Goal: Find contact information: Find contact information

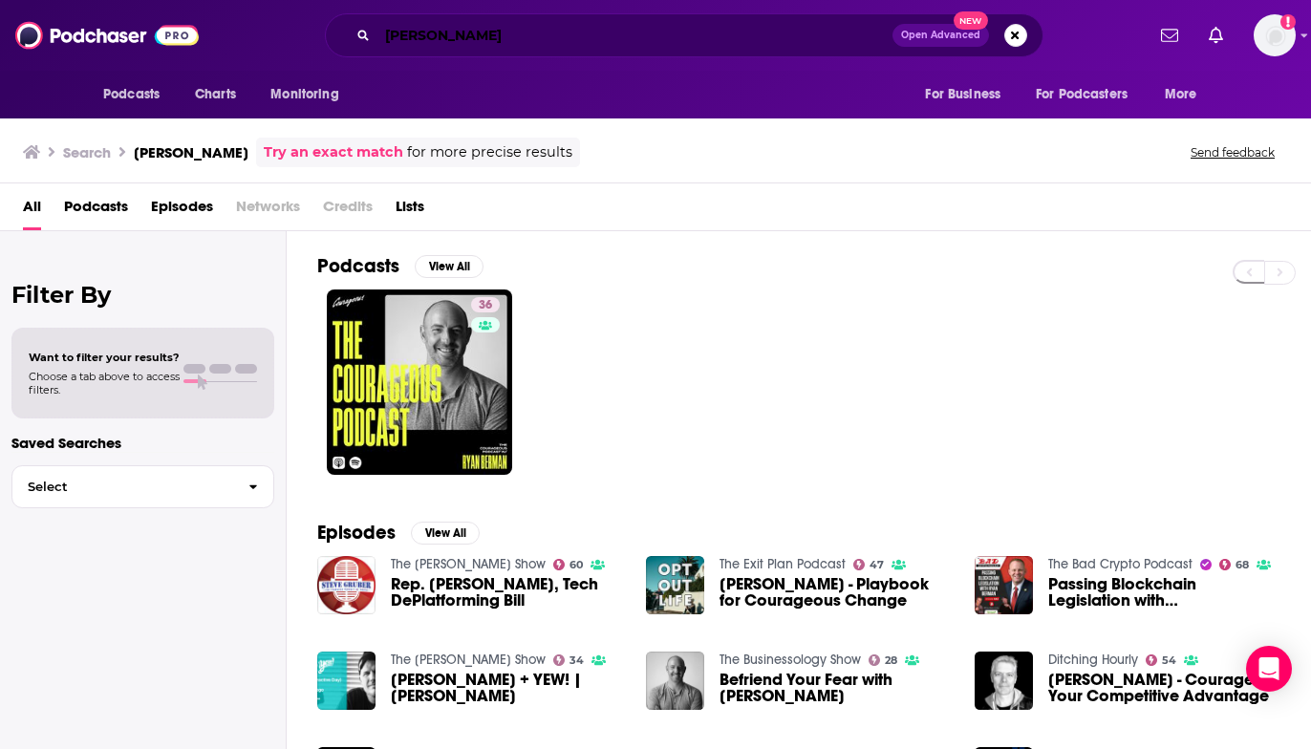
click at [505, 34] on input "[PERSON_NAME]" at bounding box center [635, 35] width 515 height 31
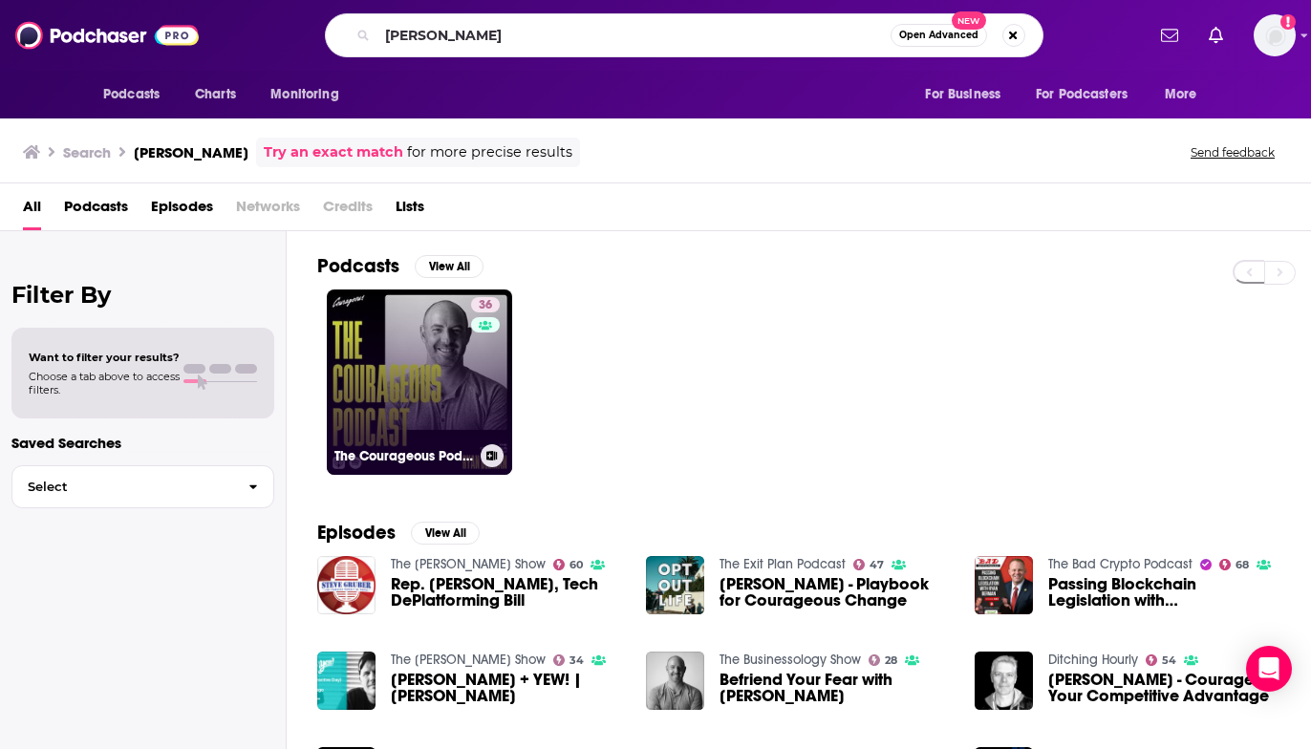
click at [417, 338] on link "36 The Courageous Podcast with [PERSON_NAME]" at bounding box center [419, 382] width 185 height 185
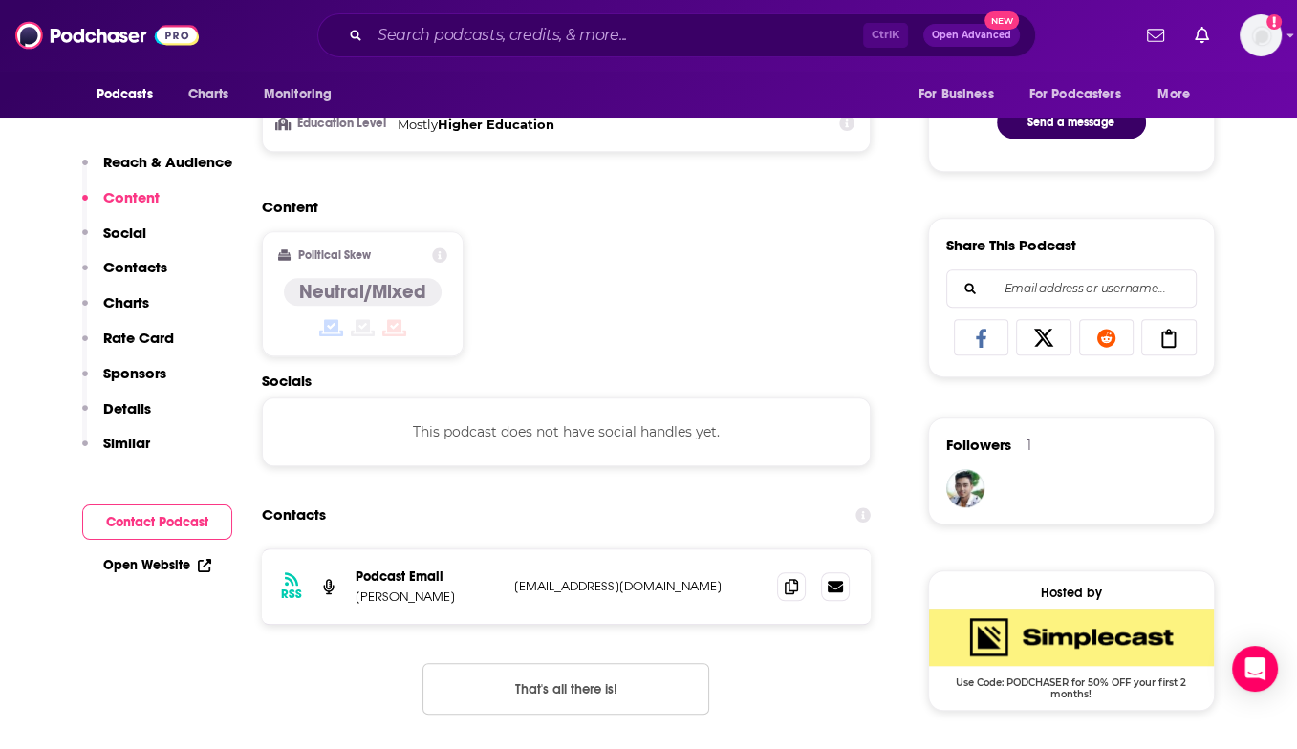
scroll to position [1147, 0]
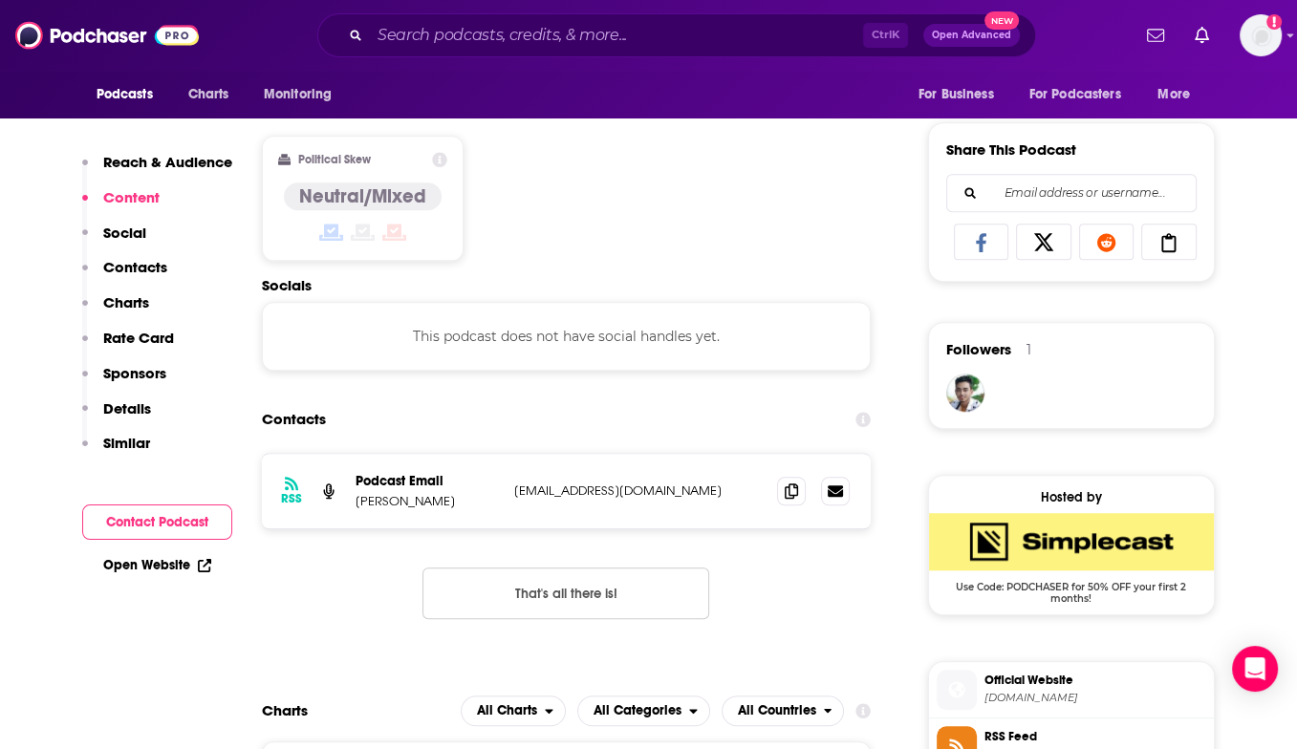
click at [697, 491] on p "[EMAIL_ADDRESS][DOMAIN_NAME]" at bounding box center [638, 491] width 248 height 16
drag, startPoint x: 697, startPoint y: 491, endPoint x: 552, endPoint y: 489, distance: 144.3
click at [552, 489] on p "[EMAIL_ADDRESS][DOMAIN_NAME]" at bounding box center [638, 491] width 248 height 16
copy p "[EMAIL_ADDRESS][DOMAIN_NAME]"
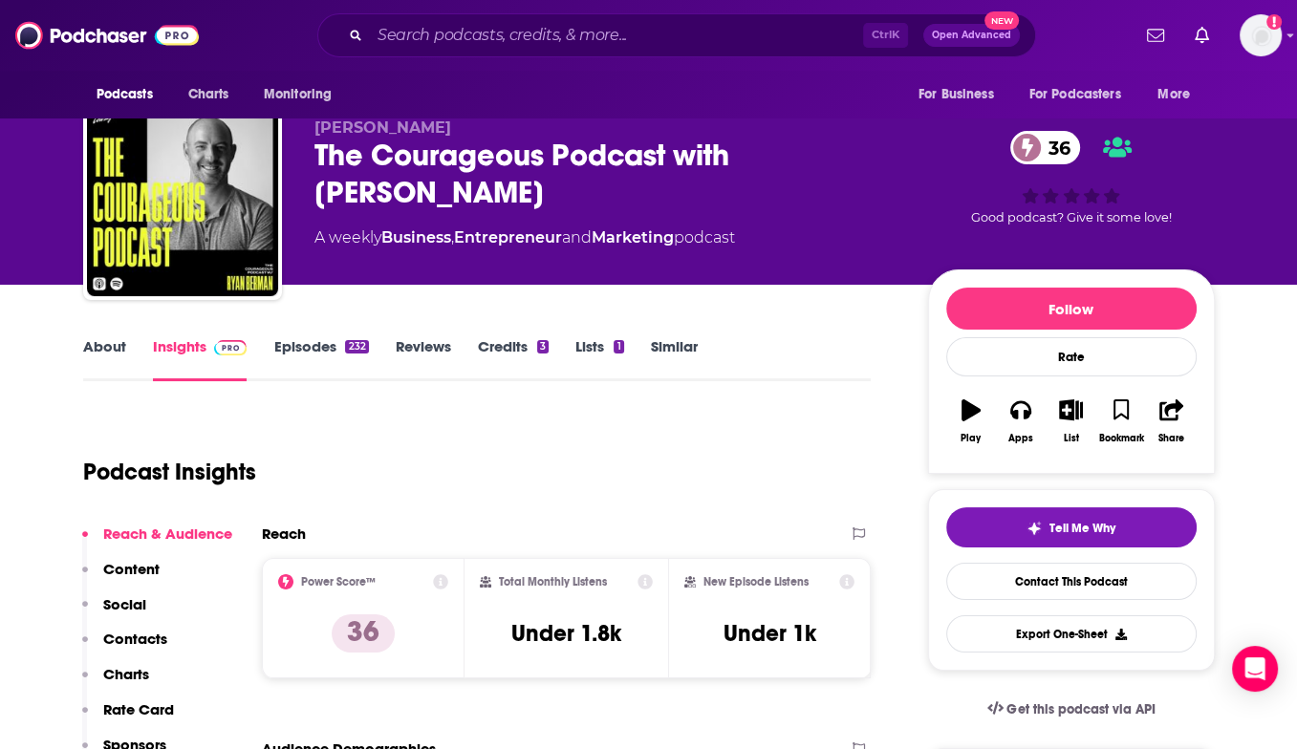
scroll to position [0, 0]
